Goal: Transaction & Acquisition: Purchase product/service

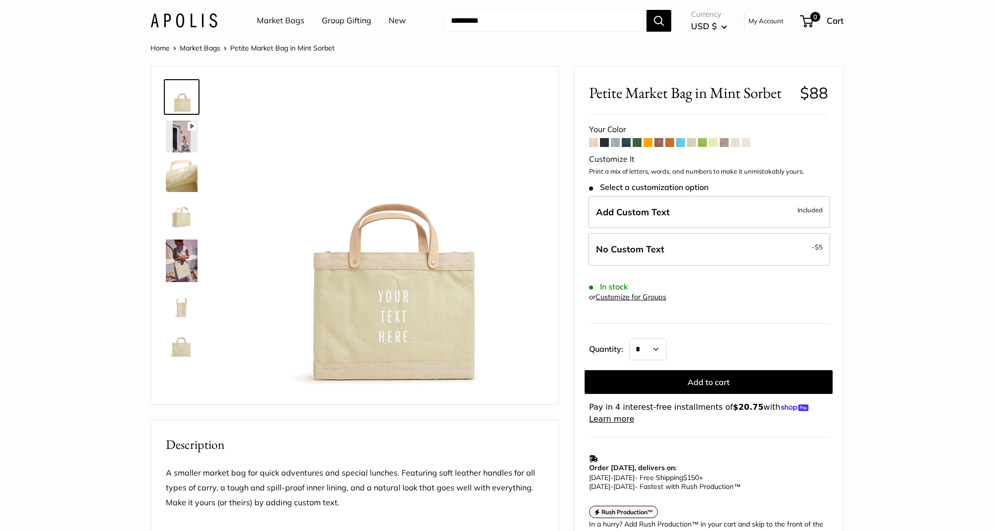
click at [593, 143] on span at bounding box center [593, 142] width 9 height 9
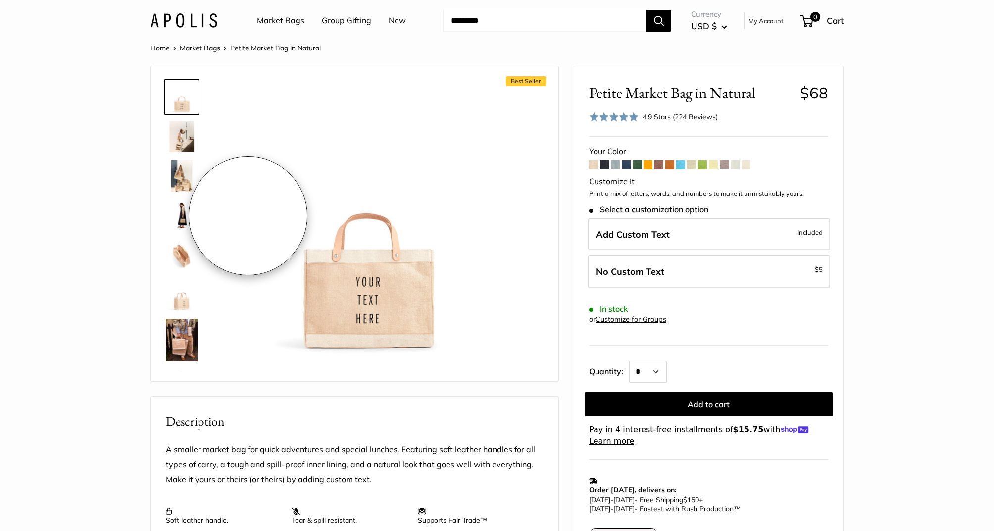
click at [58, 234] on section "Home Market Bags Petite Market Bag in Natural Best Seller Effortless style that…" at bounding box center [497, 456] width 994 height 828
